Goal: Check status: Check status

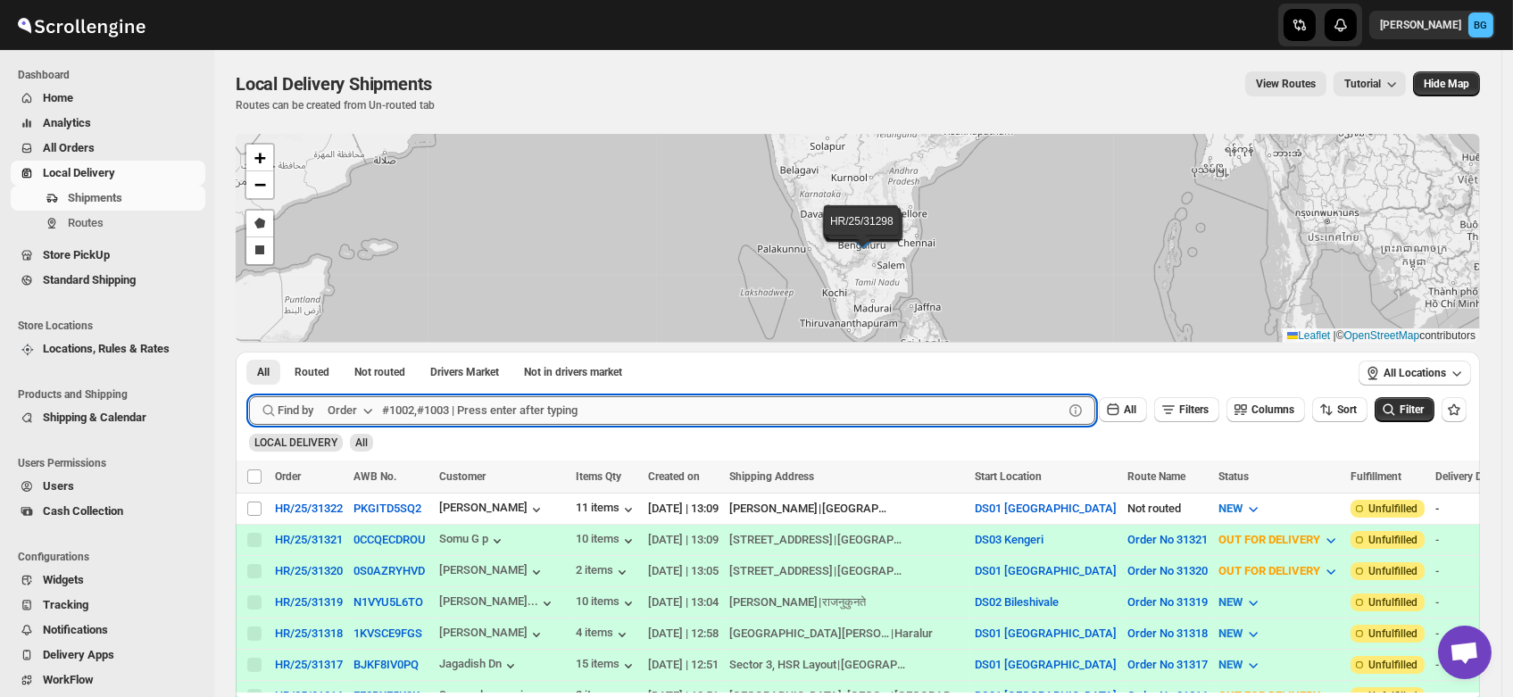
click at [429, 405] on input "text" at bounding box center [722, 410] width 681 height 29
type input "31292"
click at [249, 352] on button "Submit" at bounding box center [274, 361] width 51 height 19
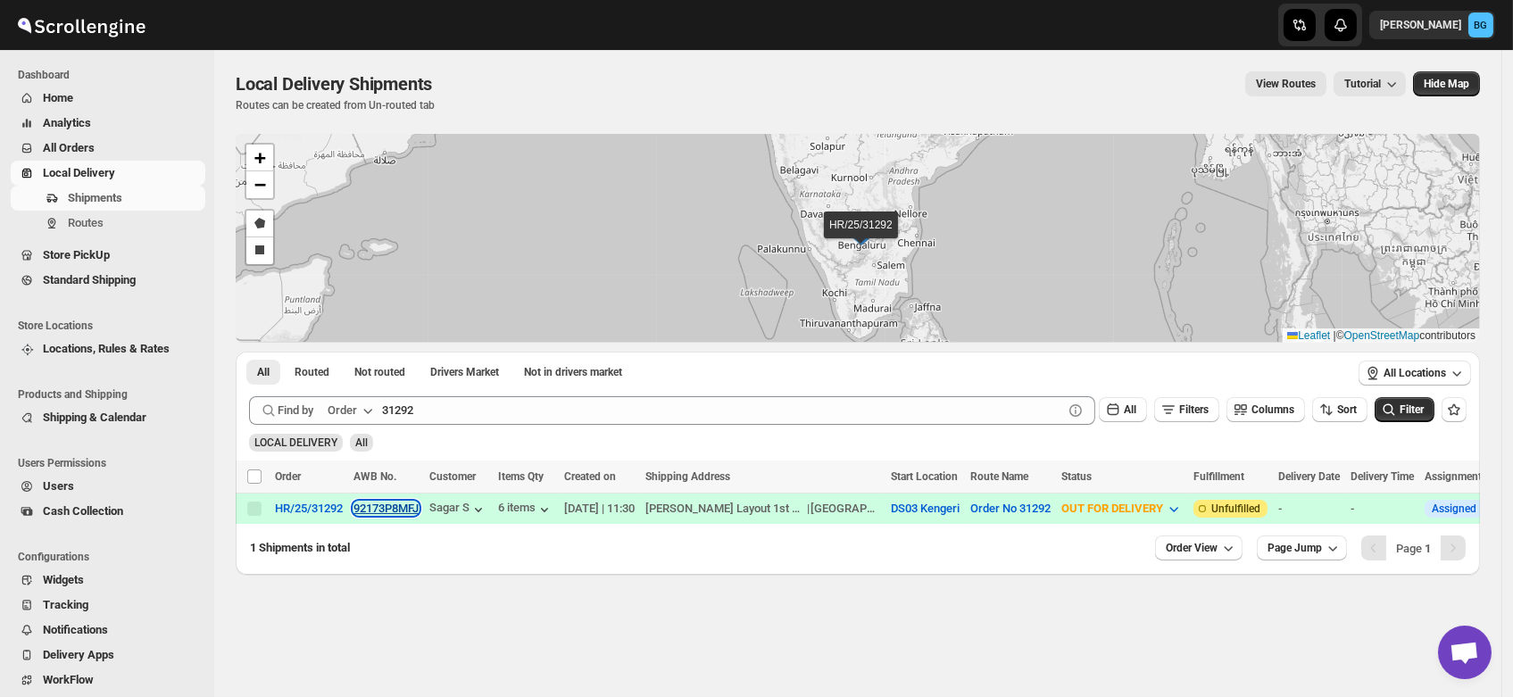
click at [386, 503] on button "92173P8MFJ" at bounding box center [386, 508] width 65 height 13
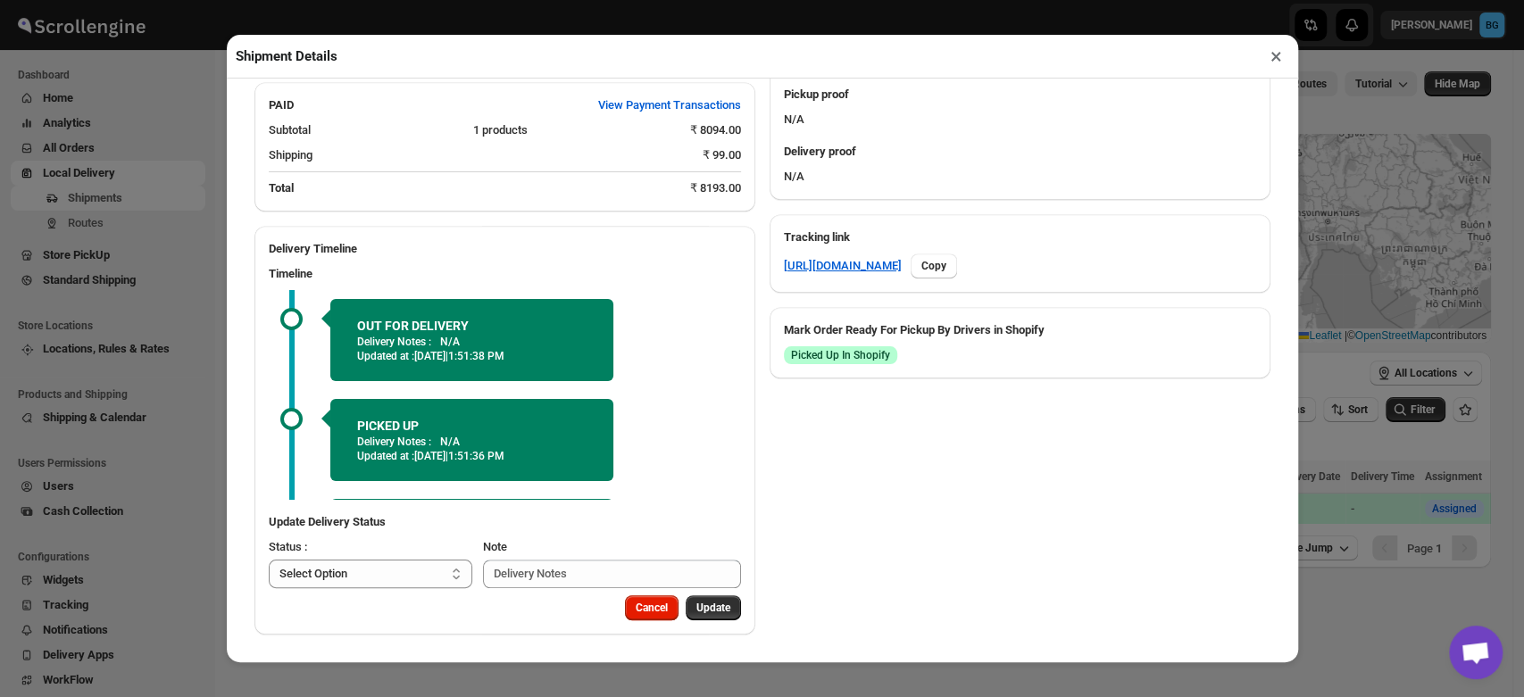
scroll to position [90, 0]
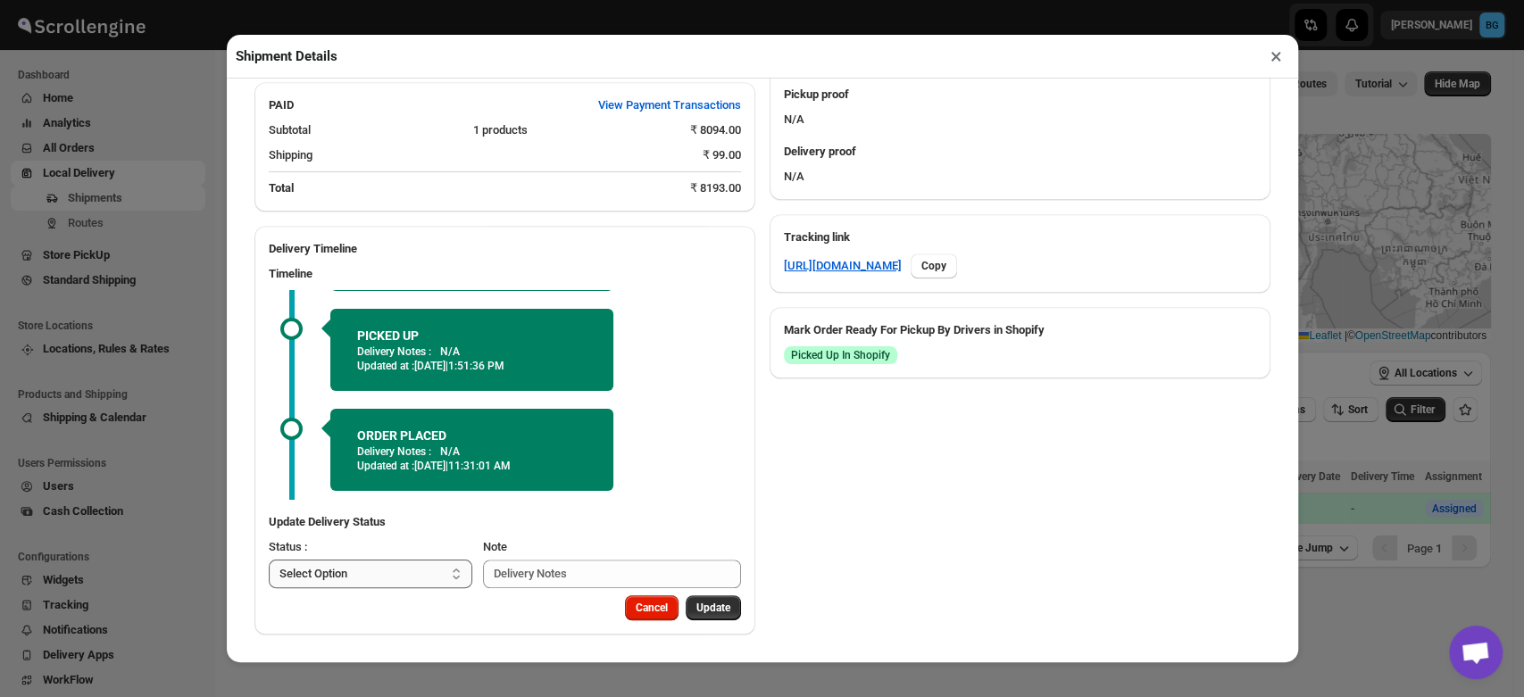
click at [401, 585] on select "Select Option PICKED UP OUT FOR DELIVERY RESCHEDULE DELIVERED CANCELLED" at bounding box center [371, 574] width 204 height 29
select select "DELIVERED"
click at [269, 560] on select "Select Option PICKED UP OUT FOR DELIVERY RESCHEDULE DELIVERED CANCELLED" at bounding box center [371, 574] width 204 height 29
click at [709, 604] on span "Update" at bounding box center [713, 608] width 34 height 14
select select
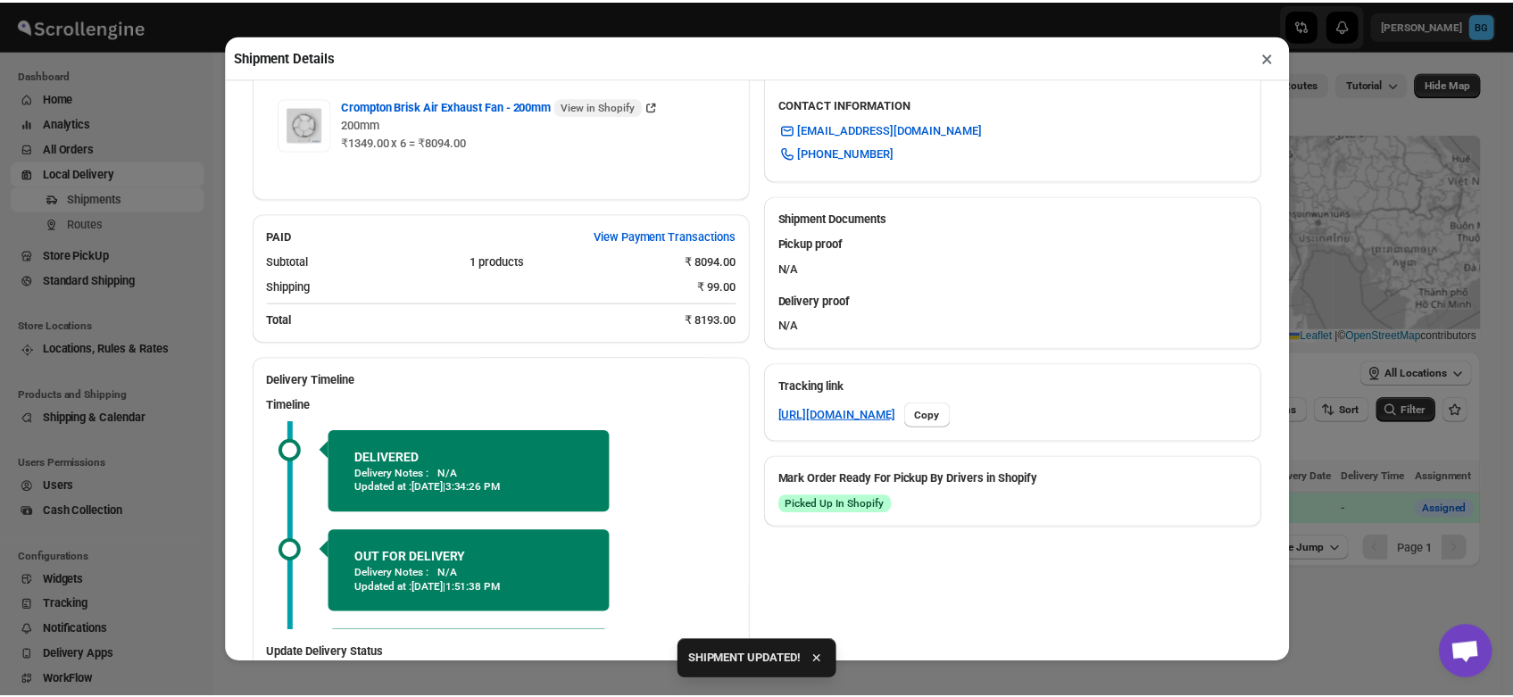
scroll to position [772, 0]
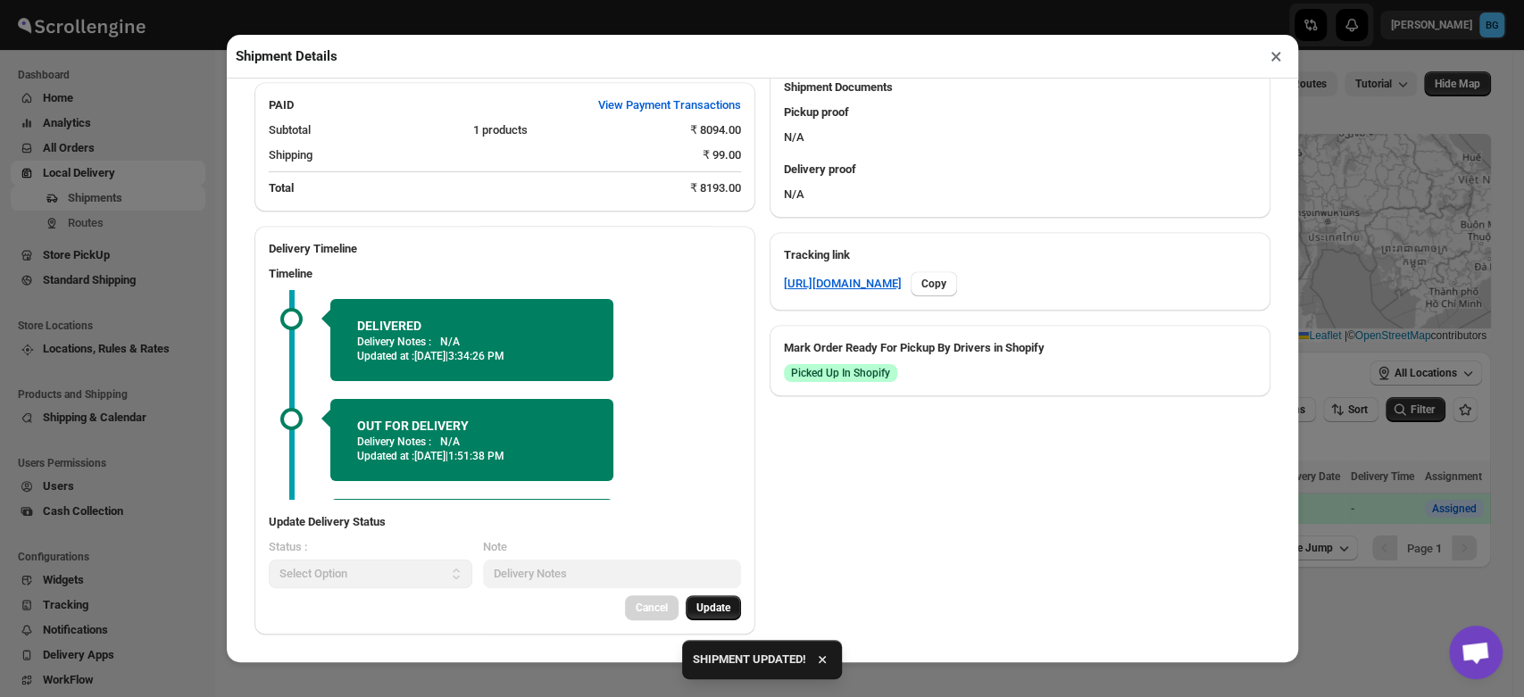
click at [1274, 61] on button "×" at bounding box center [1276, 56] width 26 height 25
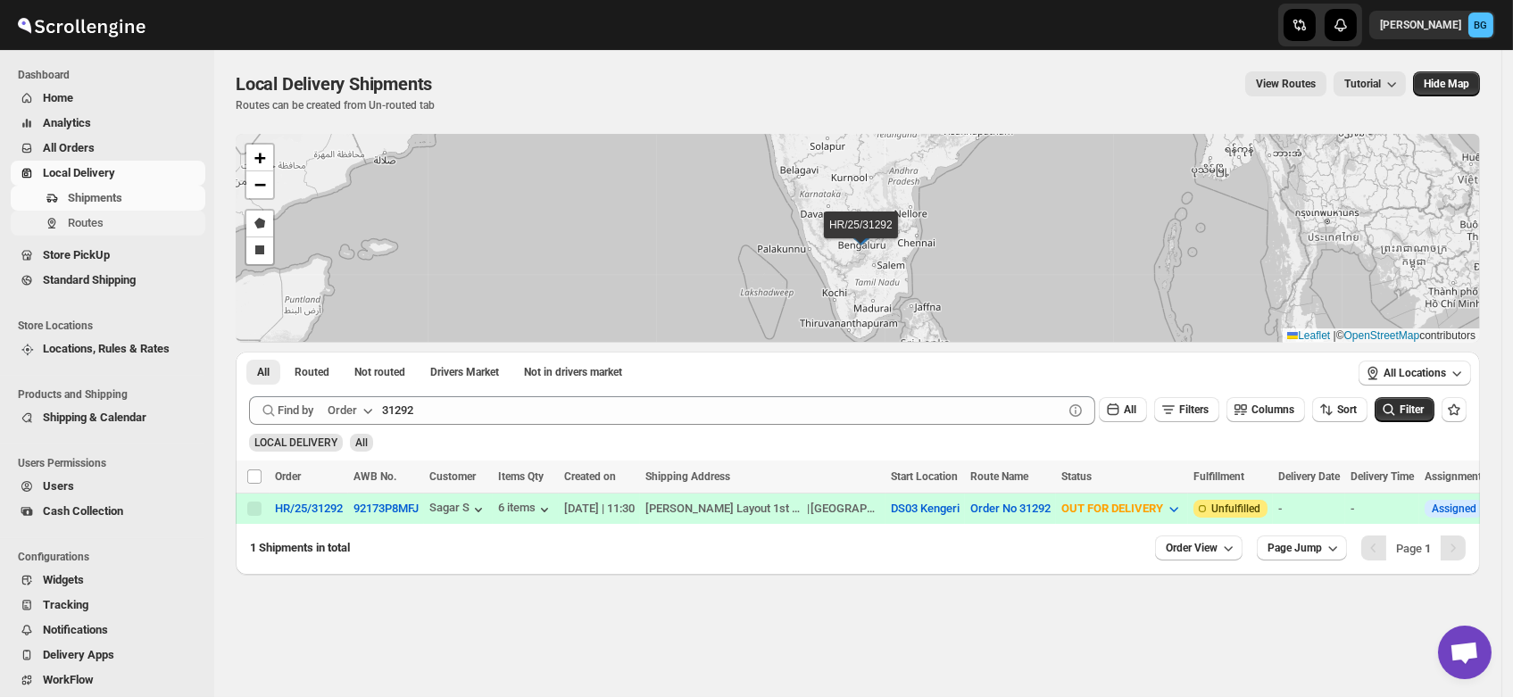
click at [84, 228] on span "Routes" at bounding box center [86, 222] width 36 height 13
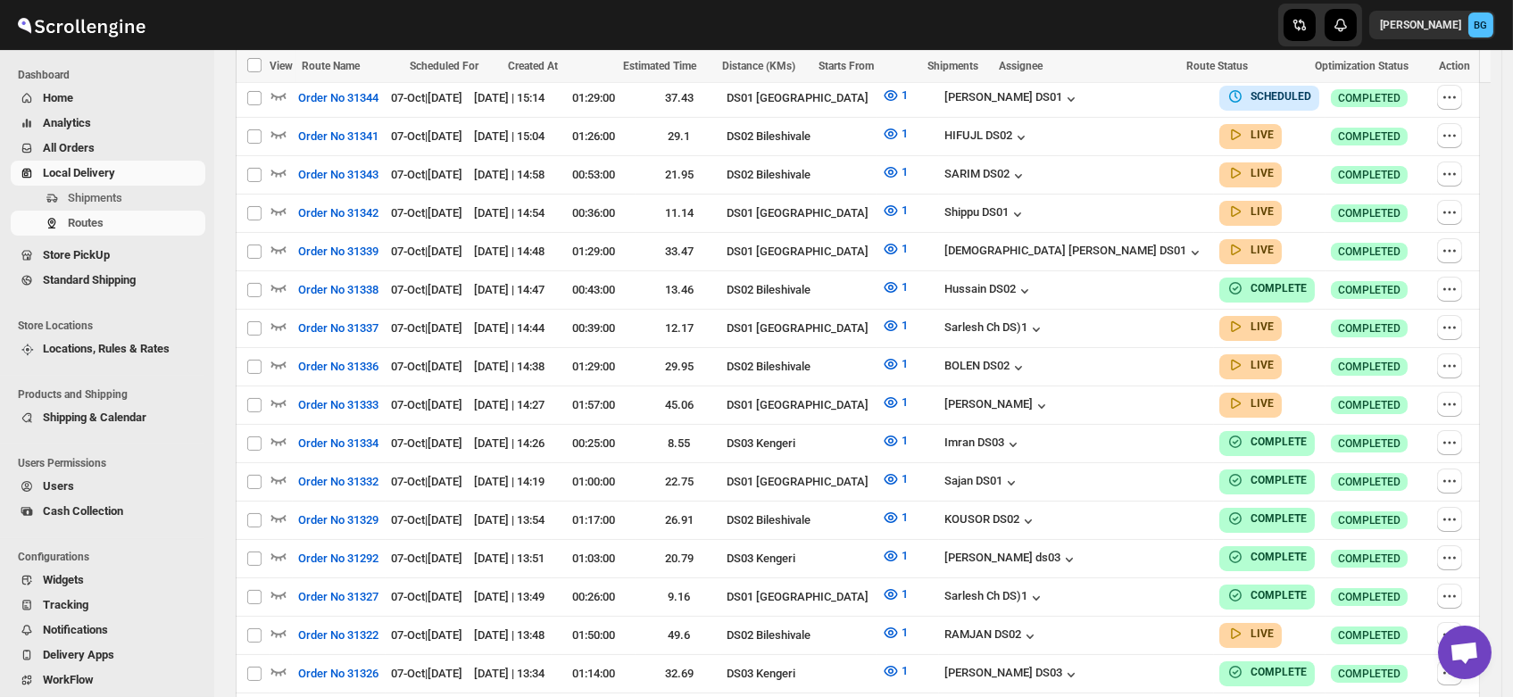
scroll to position [586, 0]
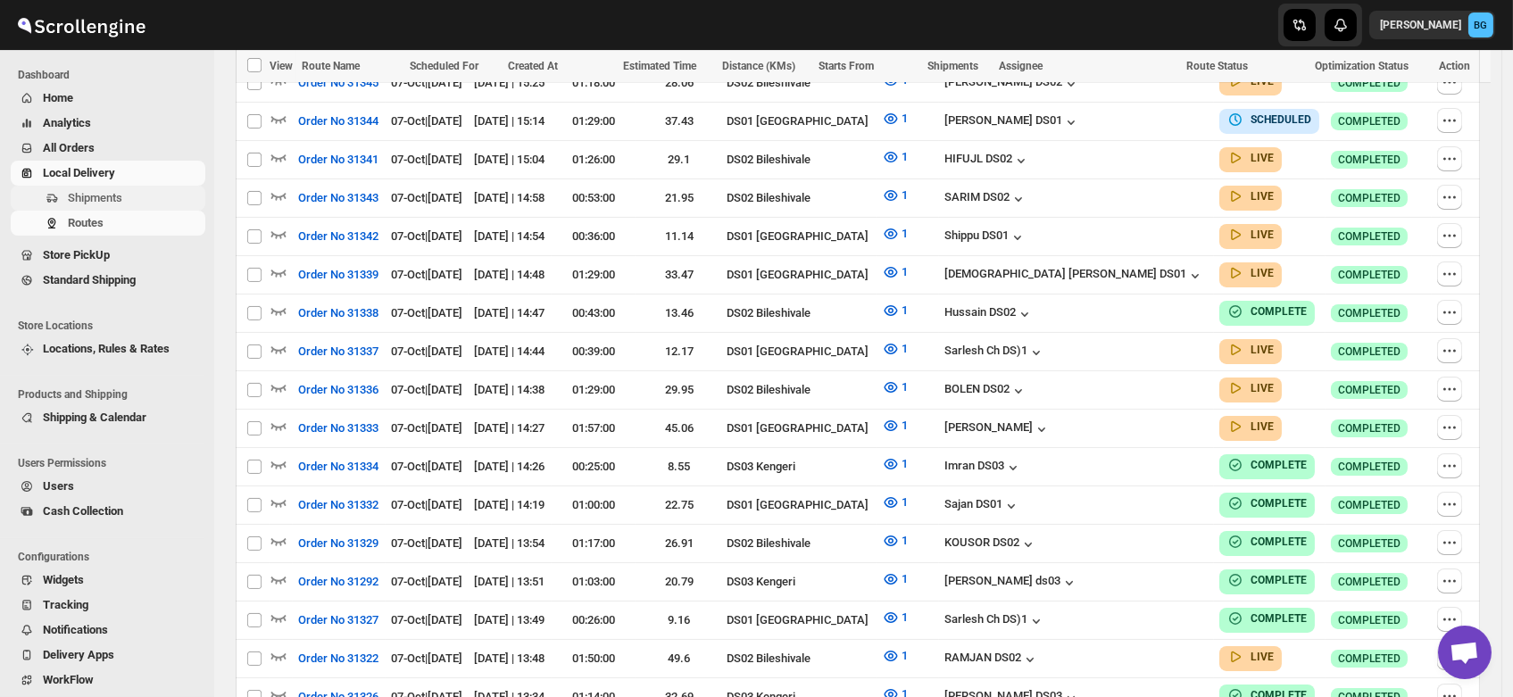
click at [88, 192] on span "Shipments" at bounding box center [95, 197] width 54 height 13
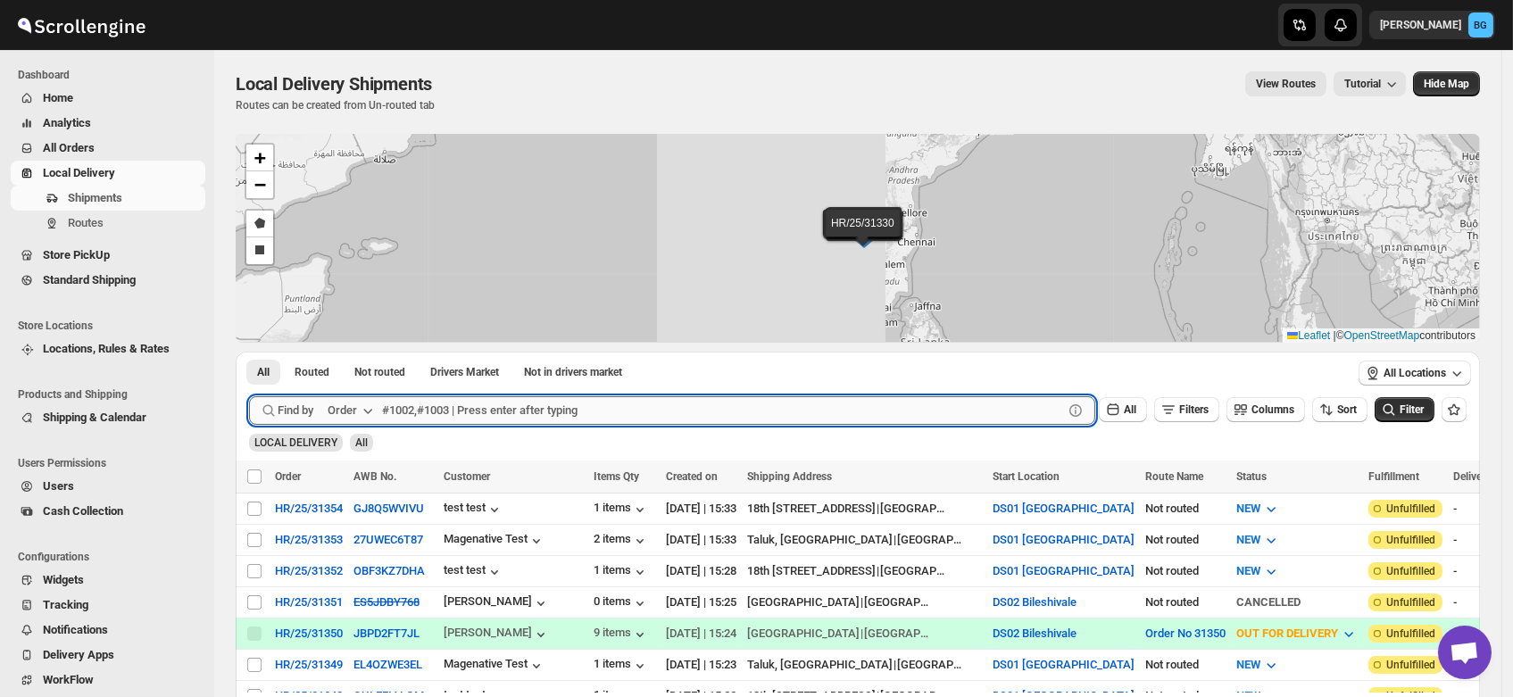
click at [439, 405] on input "text" at bounding box center [722, 410] width 681 height 29
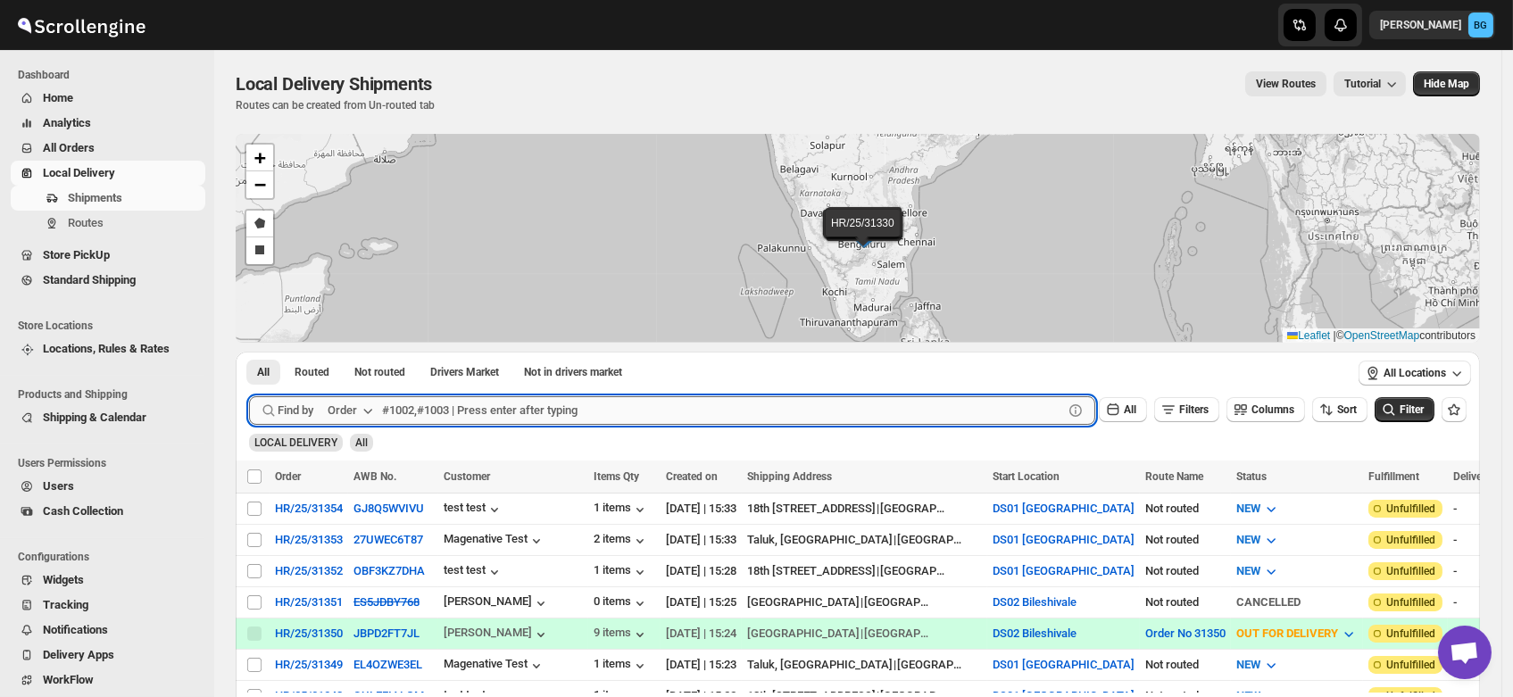
click at [415, 405] on input "text" at bounding box center [722, 410] width 681 height 29
click at [79, 228] on span "Routes" at bounding box center [86, 222] width 36 height 13
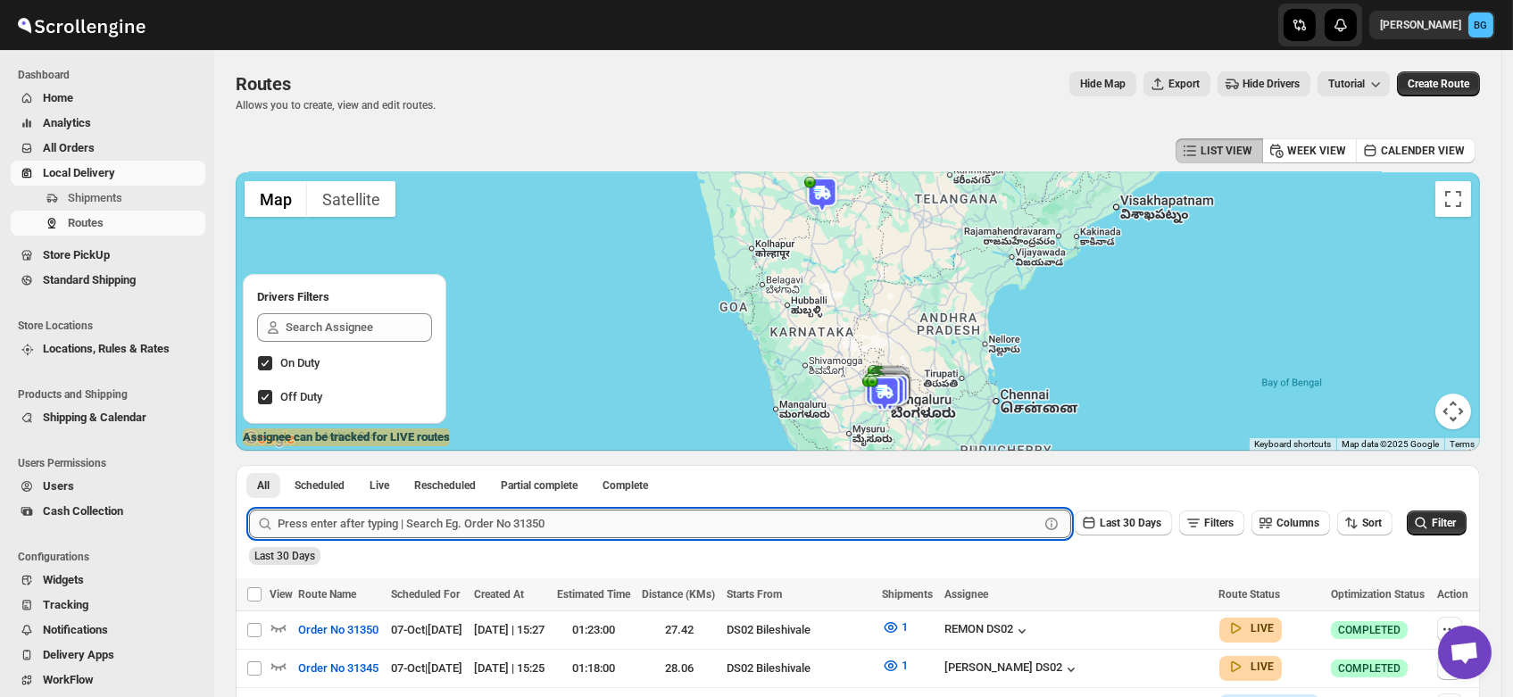
click at [414, 526] on input "text" at bounding box center [659, 524] width 762 height 29
type input "31298"
click at [249, 465] on button "Submit" at bounding box center [274, 474] width 51 height 19
